Goal: Task Accomplishment & Management: Use online tool/utility

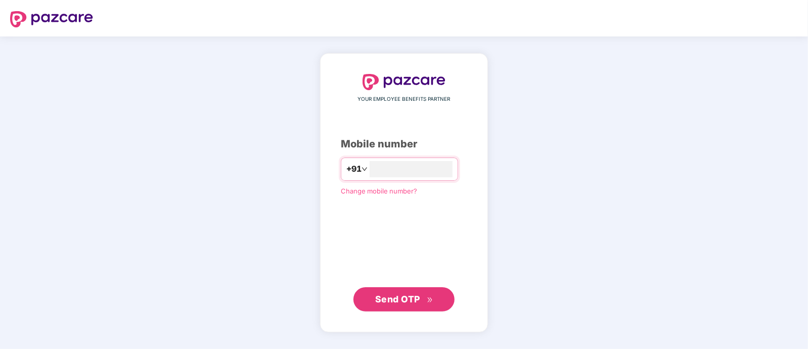
type input "**********"
click at [408, 294] on span "Send OTP" at bounding box center [397, 298] width 45 height 11
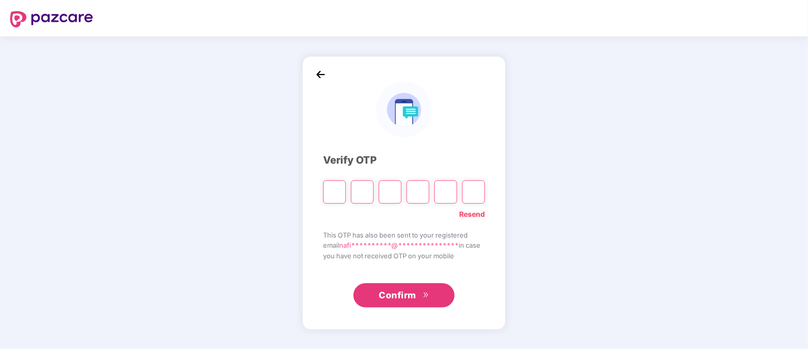
type input "*"
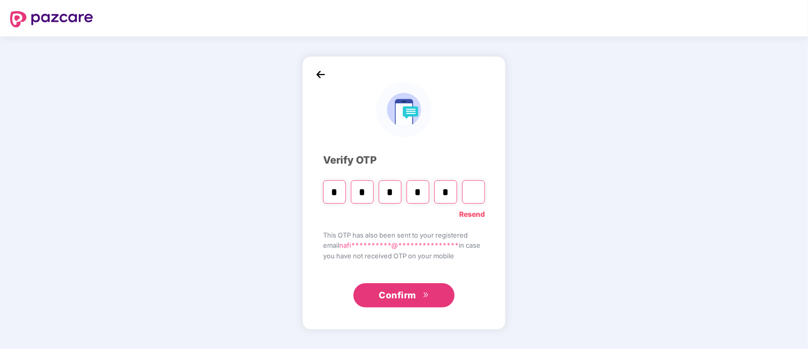
type input "*"
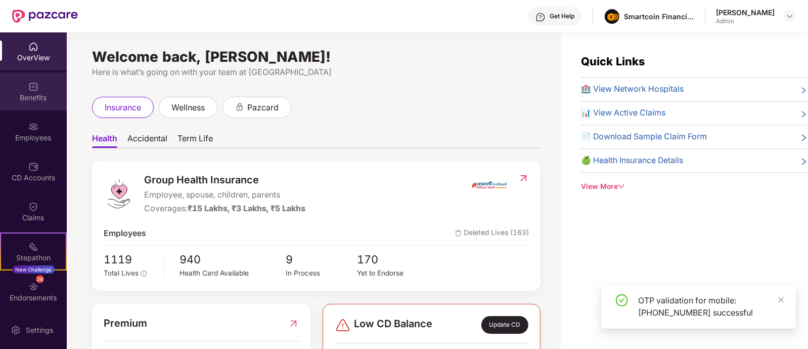
click at [30, 99] on div "Benefits" at bounding box center [33, 98] width 67 height 10
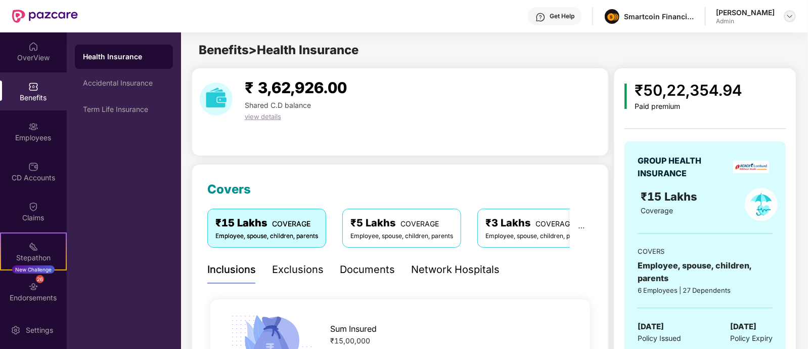
click at [791, 22] on div at bounding box center [790, 16] width 12 height 12
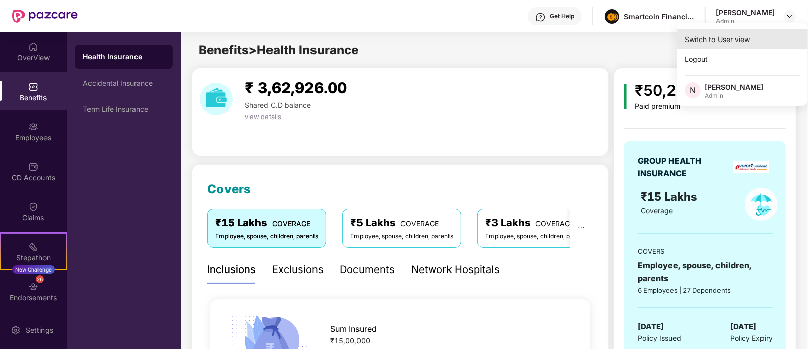
click at [741, 34] on div "Switch to User view" at bounding box center [743, 39] width 132 height 20
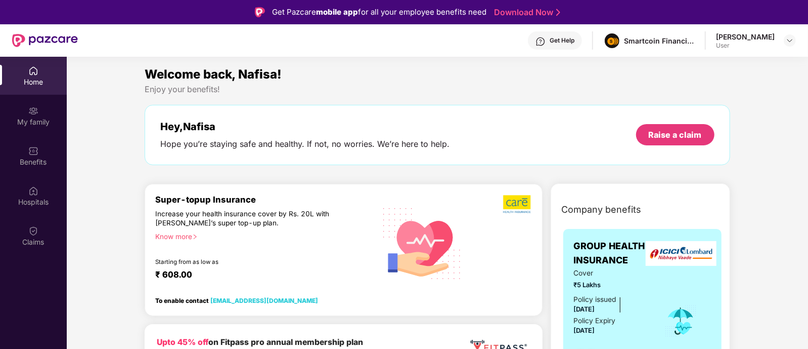
click at [6, 137] on div "Benefits" at bounding box center [33, 156] width 67 height 38
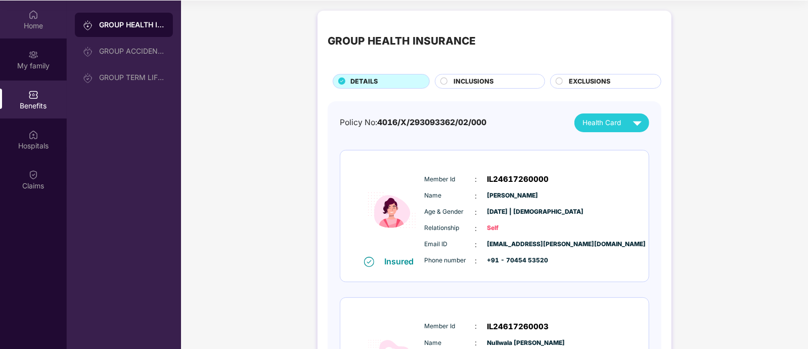
click at [26, 22] on div "Home" at bounding box center [33, 26] width 67 height 10
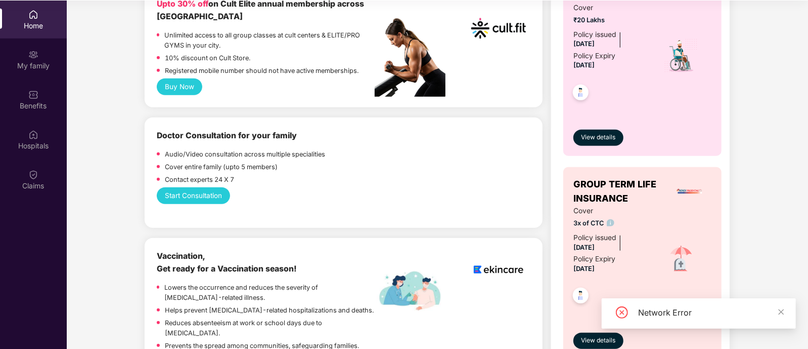
scroll to position [429, 0]
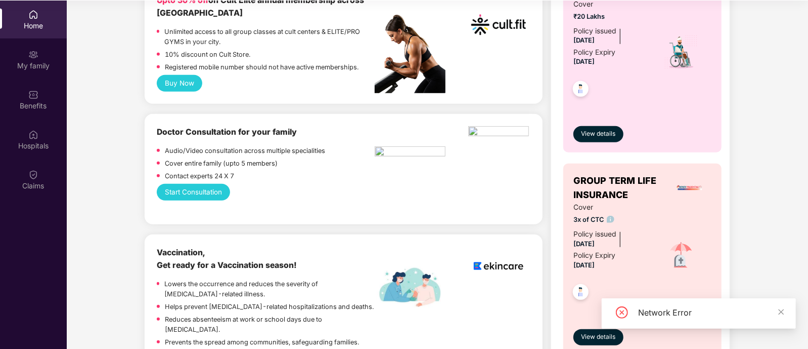
click at [201, 184] on button "Start Consultation" at bounding box center [193, 192] width 73 height 17
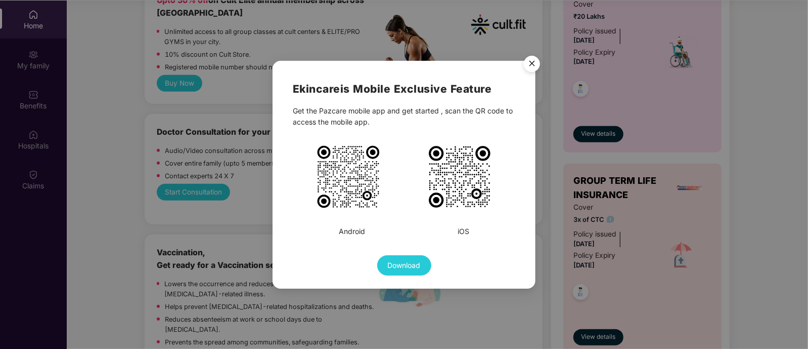
click at [539, 64] on img "Close" at bounding box center [532, 65] width 28 height 28
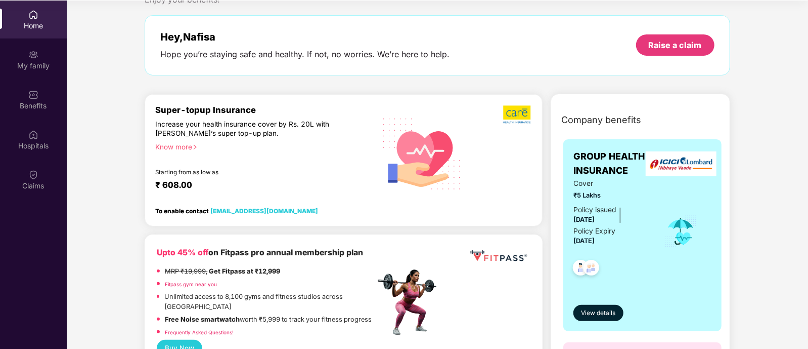
scroll to position [0, 0]
